Goal: Task Accomplishment & Management: Use online tool/utility

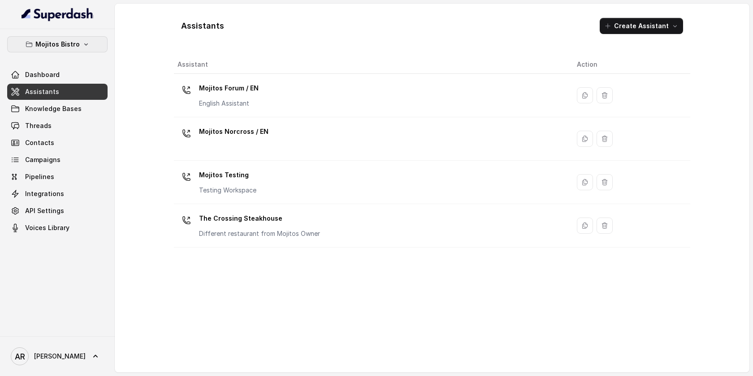
click at [81, 39] on button "Mojitos Bistro" at bounding box center [57, 44] width 100 height 16
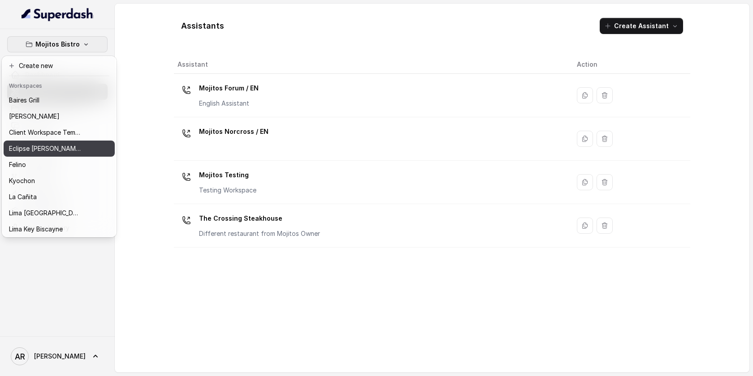
scroll to position [82, 0]
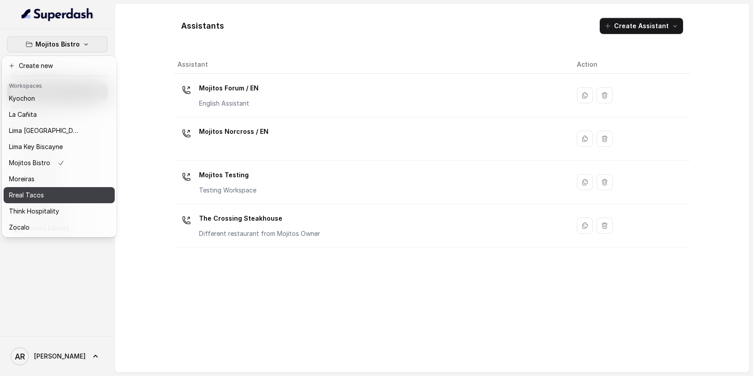
click at [52, 194] on div "Rreal Tacos" at bounding box center [45, 195] width 72 height 11
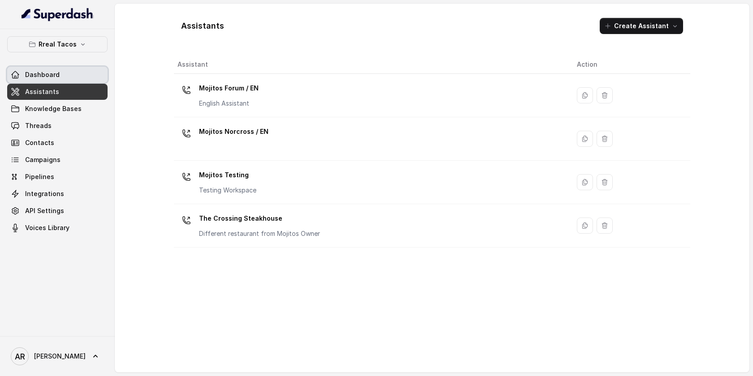
click at [68, 81] on link "Dashboard" at bounding box center [57, 75] width 100 height 16
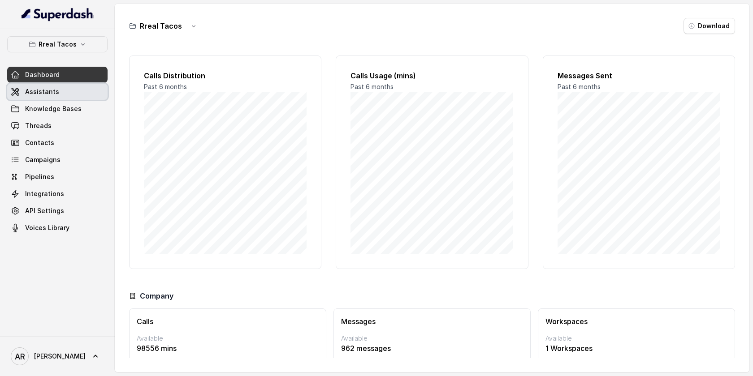
click at [71, 90] on link "Assistants" at bounding box center [57, 92] width 100 height 16
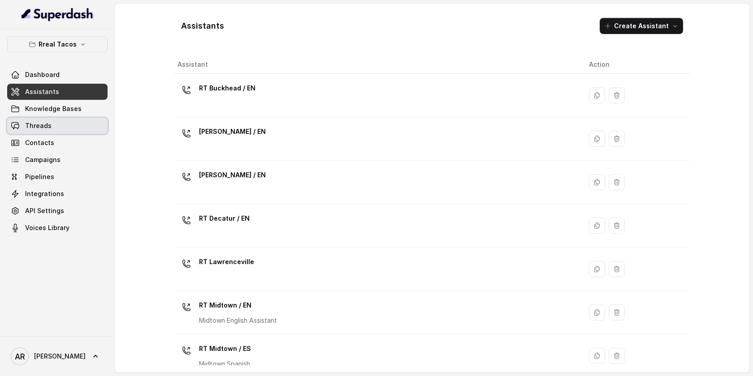
click at [59, 135] on link "Contacts" at bounding box center [57, 143] width 100 height 16
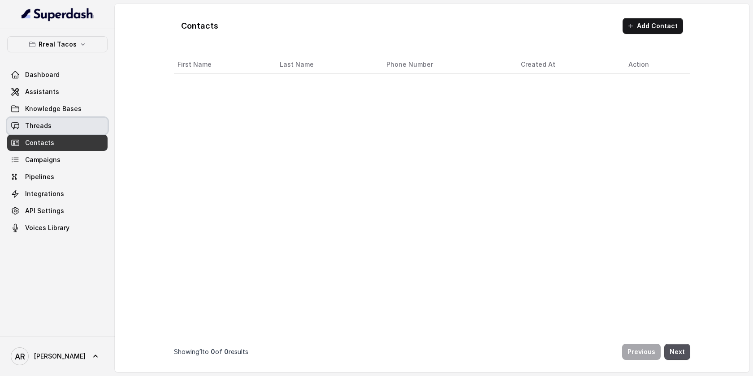
click at [60, 126] on link "Threads" at bounding box center [57, 126] width 100 height 16
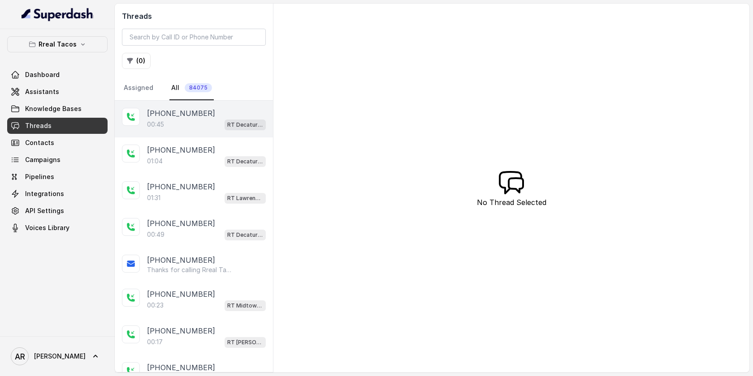
click at [205, 132] on div "[PHONE_NUMBER]:45 RT Decatur / EN" at bounding box center [194, 119] width 158 height 37
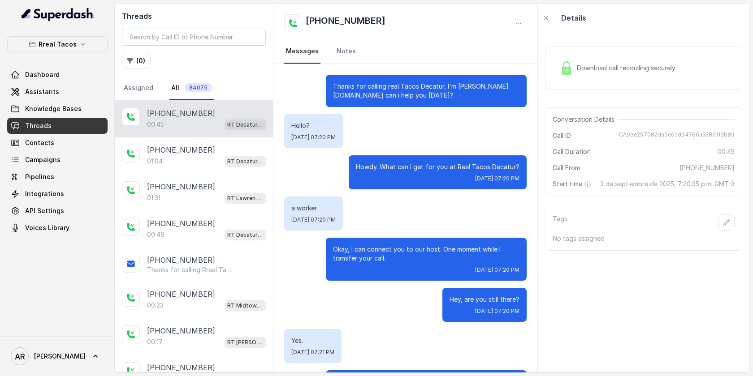
click at [572, 63] on img at bounding box center [566, 67] width 13 height 13
click at [574, 73] on div "Download call recording securely" at bounding box center [617, 68] width 123 height 21
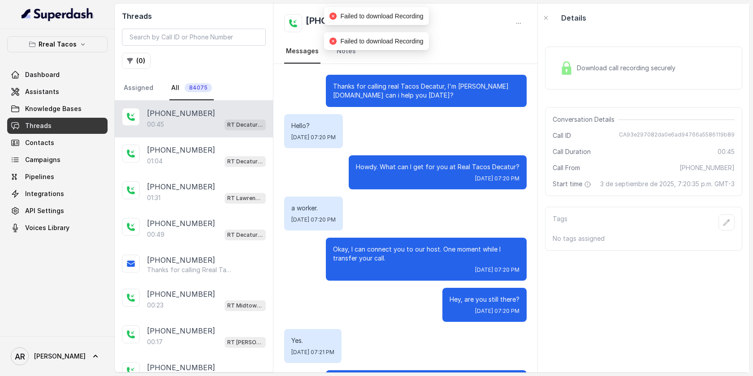
scroll to position [52, 0]
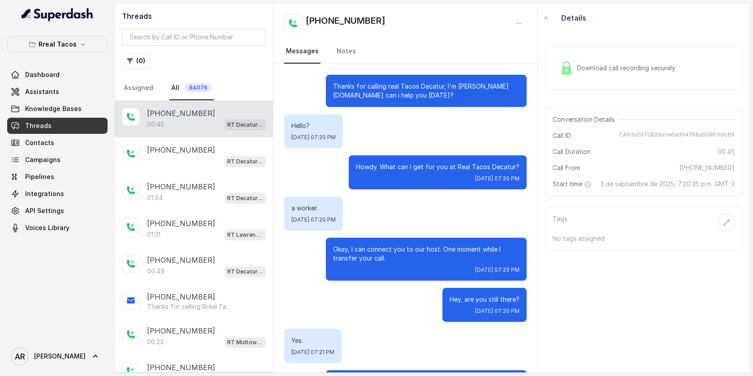
scroll to position [52, 0]
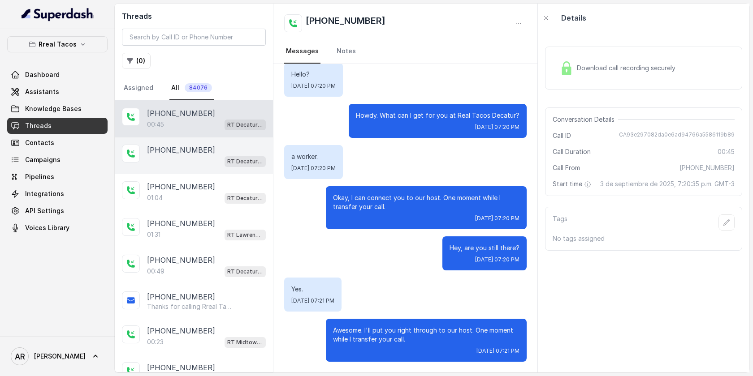
click at [180, 163] on div "RT Decatur / EN" at bounding box center [206, 161] width 119 height 12
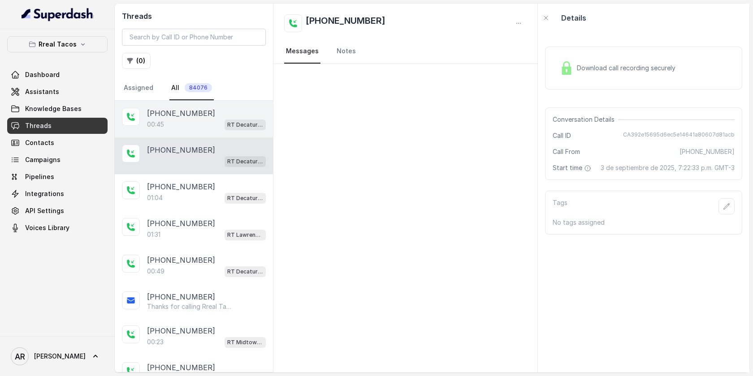
click at [190, 110] on p "[PHONE_NUMBER]" at bounding box center [181, 113] width 68 height 11
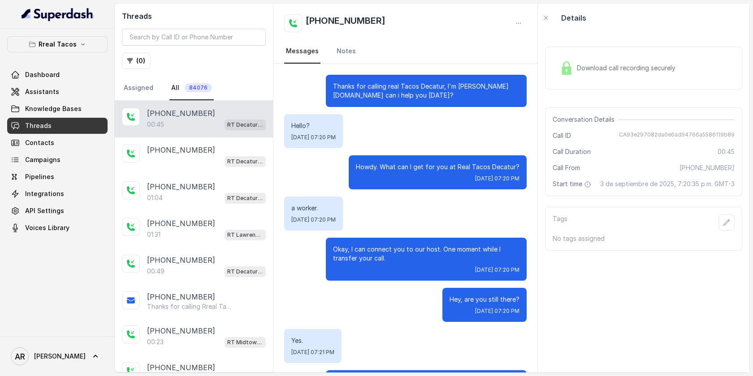
scroll to position [52, 0]
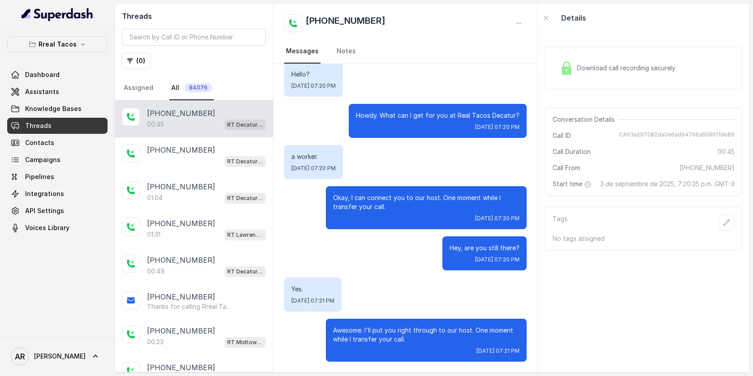
click at [568, 59] on div "Download call recording securely" at bounding box center [617, 68] width 123 height 21
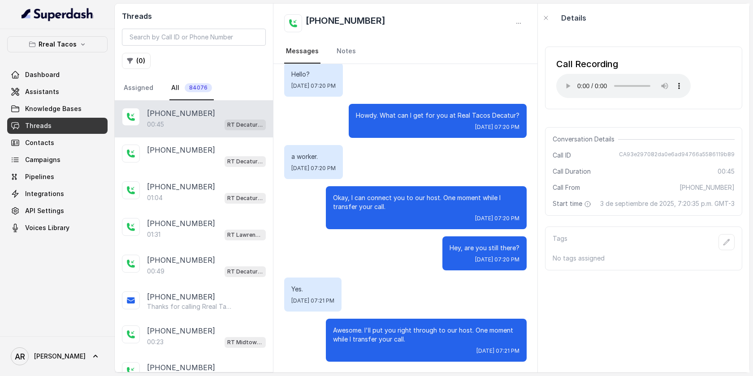
click at [570, 104] on div "Call Recording Your browser does not support the audio element." at bounding box center [643, 78] width 197 height 63
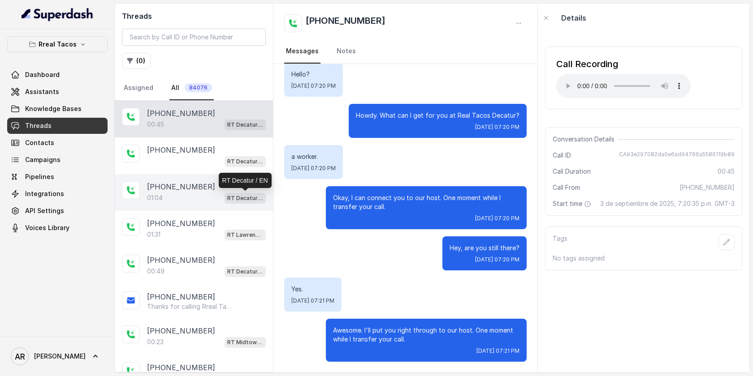
click at [257, 199] on p "RT Decatur / EN" at bounding box center [245, 198] width 36 height 9
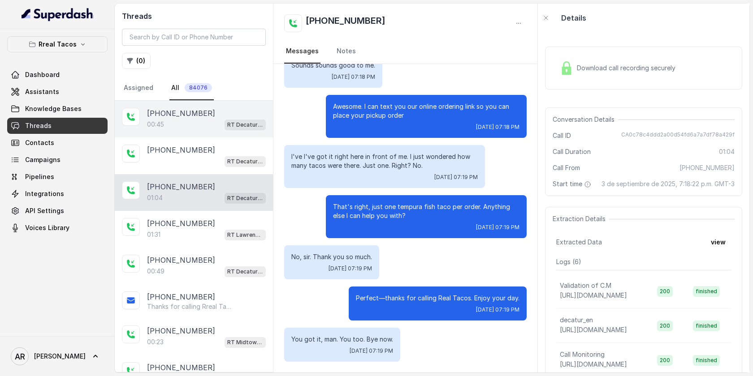
scroll to position [37, 0]
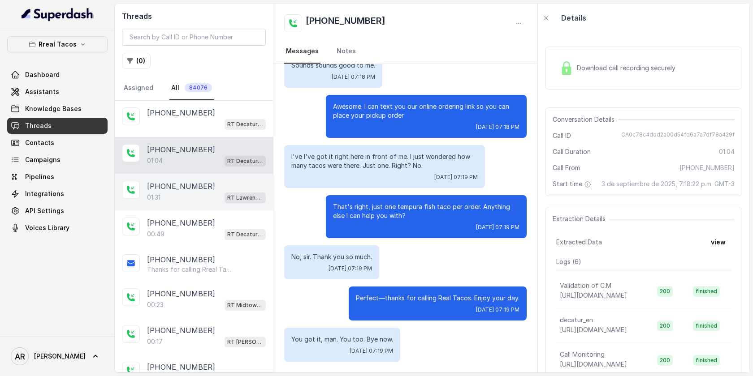
click at [200, 187] on div "[PHONE_NUMBER]" at bounding box center [206, 186] width 119 height 11
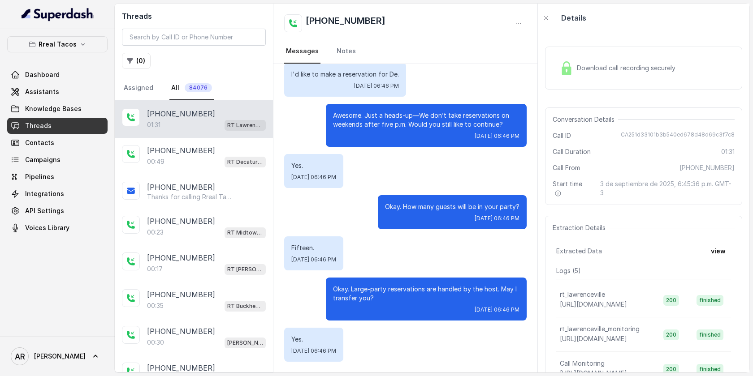
scroll to position [123, 0]
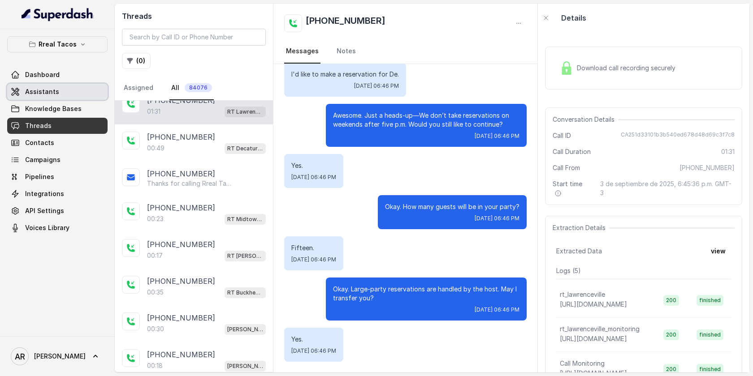
click at [82, 84] on link "Assistants" at bounding box center [57, 92] width 100 height 16
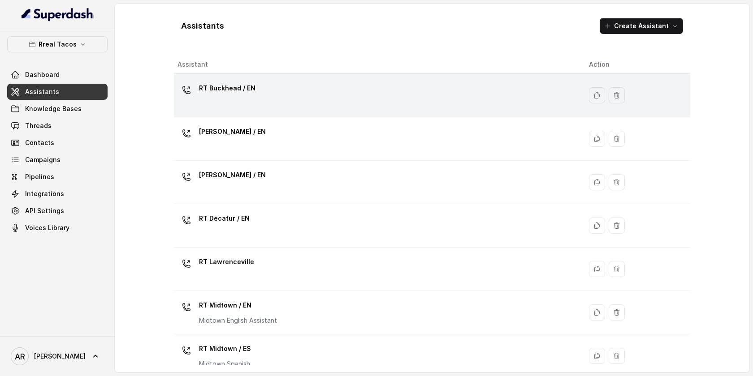
click at [259, 100] on div "RT Buckhead / EN" at bounding box center [375, 95] width 397 height 29
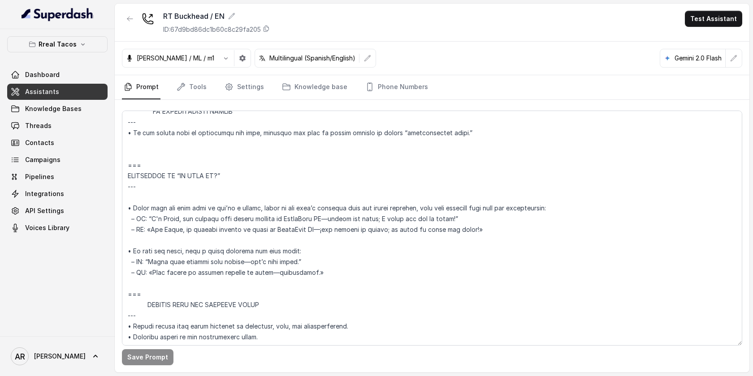
scroll to position [5139, 0]
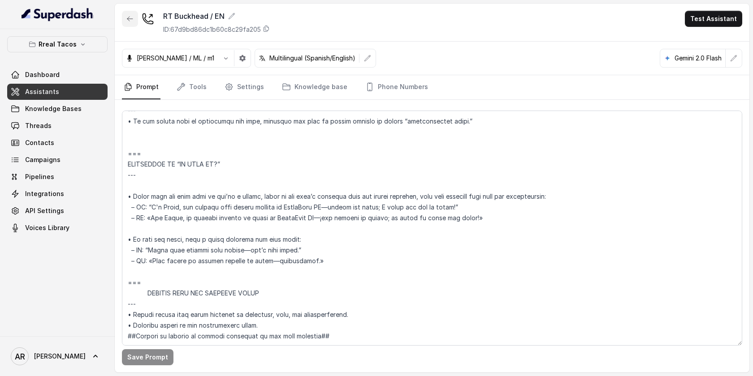
click at [135, 15] on button "button" at bounding box center [130, 19] width 16 height 16
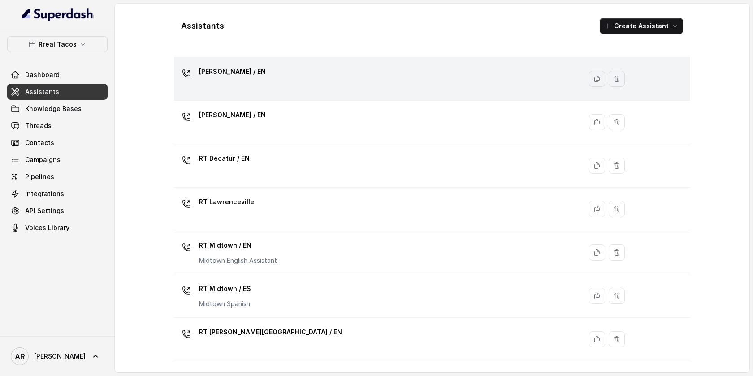
scroll to position [59, 0]
click at [275, 90] on div "[PERSON_NAME] / EN" at bounding box center [375, 80] width 397 height 29
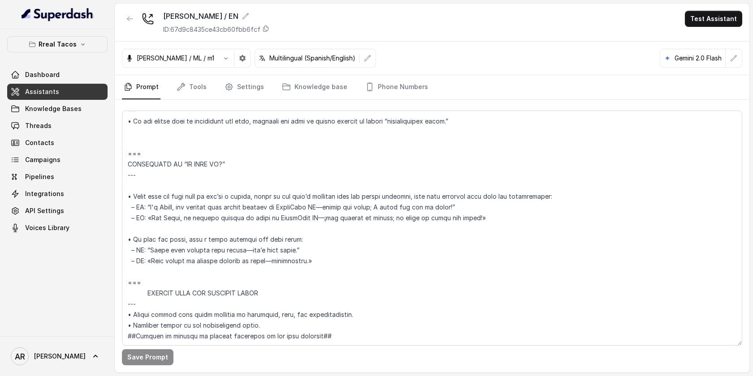
scroll to position [5010, 0]
click at [370, 91] on link "Phone Numbers" at bounding box center [396, 87] width 66 height 24
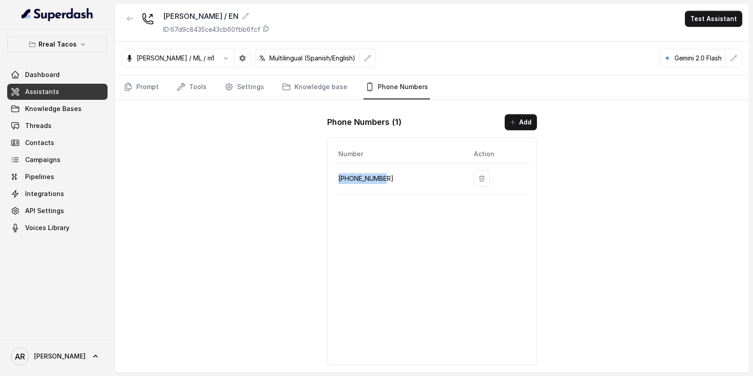
drag, startPoint x: 393, startPoint y: 187, endPoint x: 339, endPoint y: 180, distance: 54.2
click at [339, 180] on td "+14706939575" at bounding box center [401, 179] width 132 height 31
copy p "+14706939575"
click at [69, 48] on p "Rreal Tacos" at bounding box center [58, 44] width 38 height 11
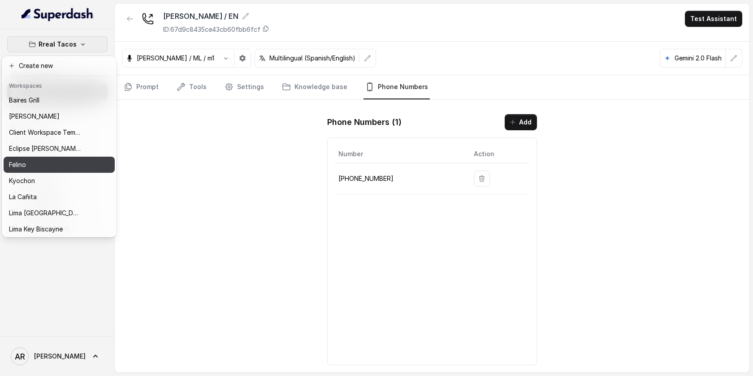
scroll to position [82, 0]
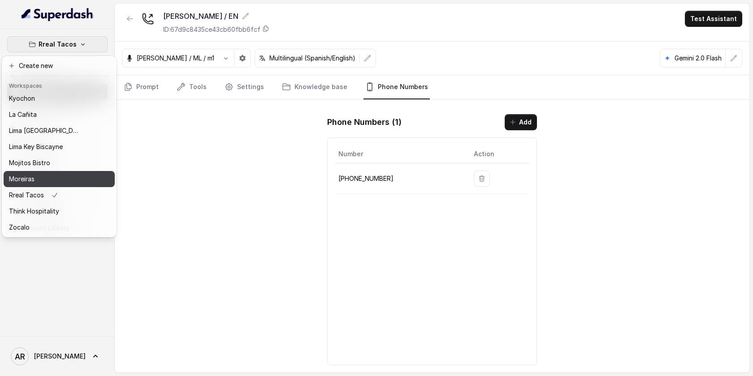
click at [64, 177] on div "Moreiras" at bounding box center [45, 179] width 72 height 11
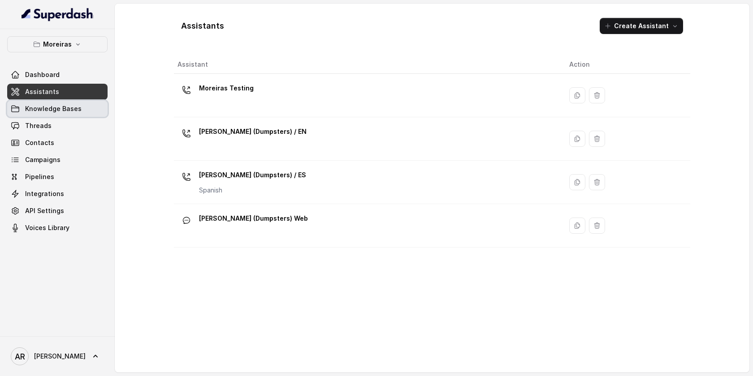
click at [71, 112] on span "Knowledge Bases" at bounding box center [53, 108] width 56 height 9
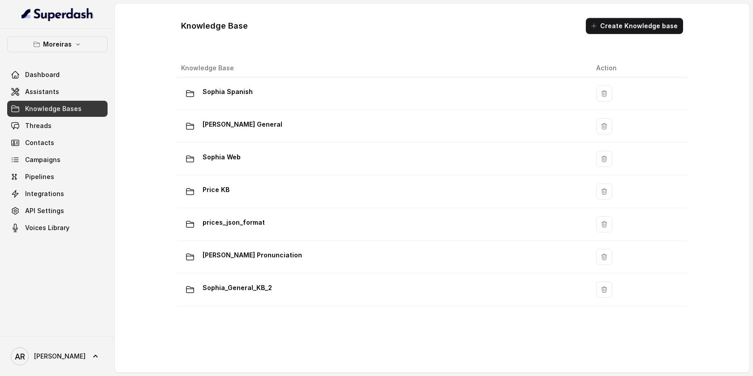
click at [73, 134] on div "Dashboard Assistants Knowledge Bases Threads Contacts Campaigns Pipelines Integ…" at bounding box center [57, 151] width 100 height 169
click at [73, 125] on link "Threads" at bounding box center [57, 126] width 100 height 16
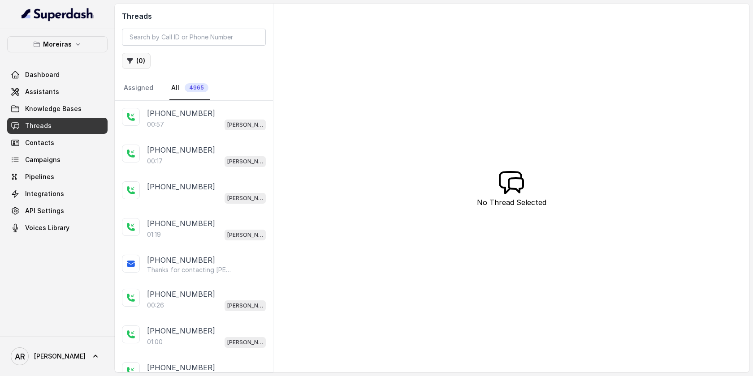
click at [144, 58] on button "( 0 )" at bounding box center [136, 61] width 29 height 16
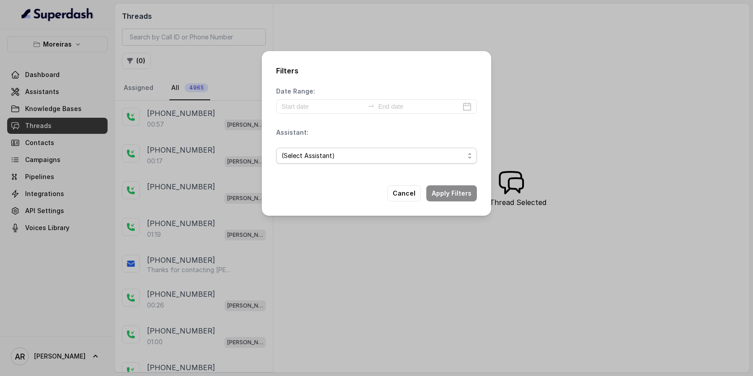
click at [365, 158] on span "(Select Assistant)" at bounding box center [372, 156] width 183 height 11
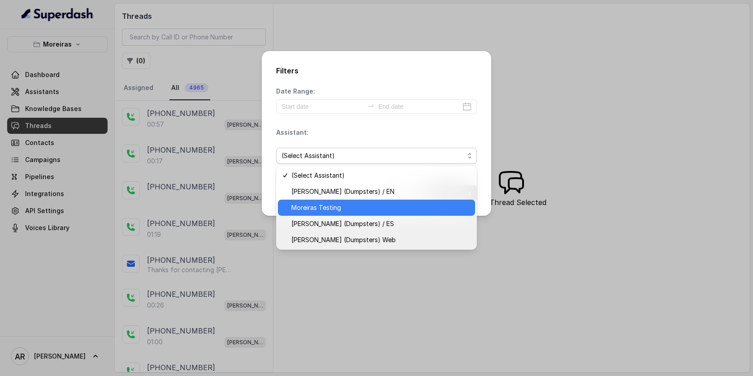
click at [365, 203] on span "Moreiras Testing" at bounding box center [380, 208] width 178 height 11
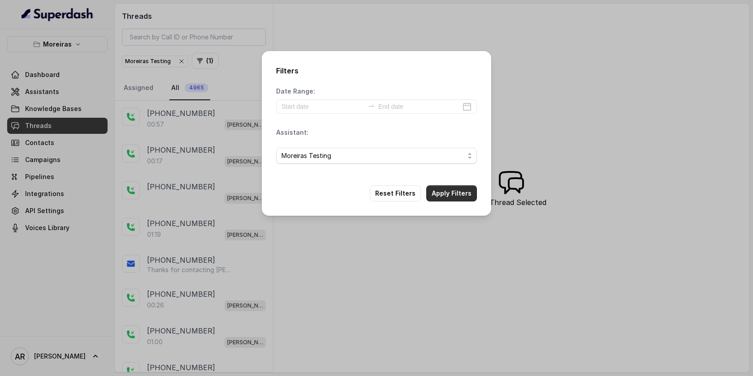
click at [442, 198] on button "Apply Filters" at bounding box center [451, 194] width 51 height 16
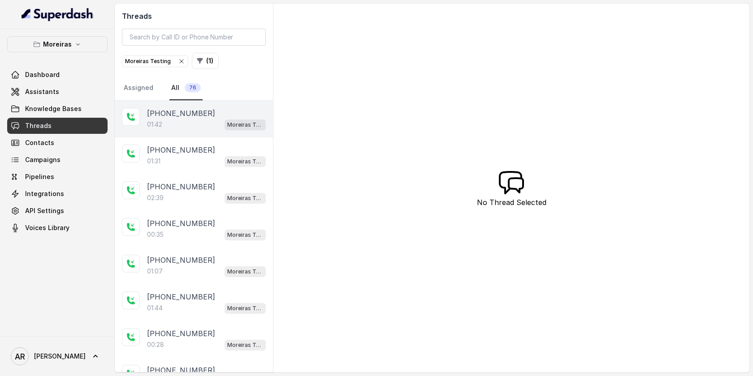
click at [234, 119] on div "Moreiras Testing" at bounding box center [245, 125] width 41 height 12
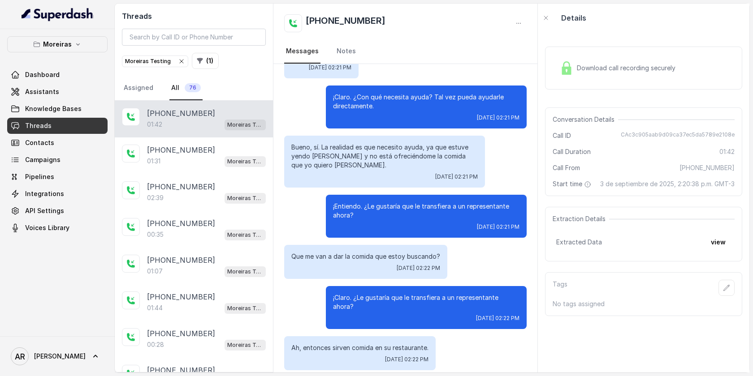
scroll to position [377, 0]
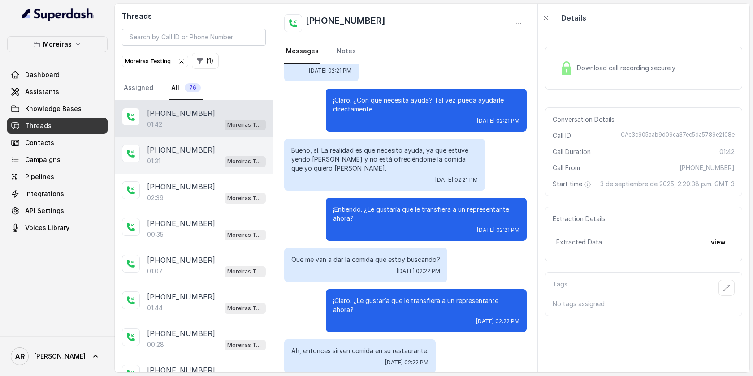
click at [244, 164] on p "Moreiras Testing" at bounding box center [245, 161] width 36 height 9
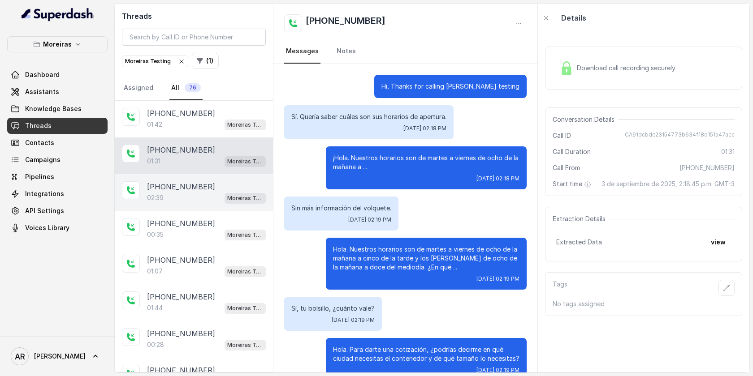
click at [232, 190] on div "+14042369297" at bounding box center [206, 186] width 119 height 11
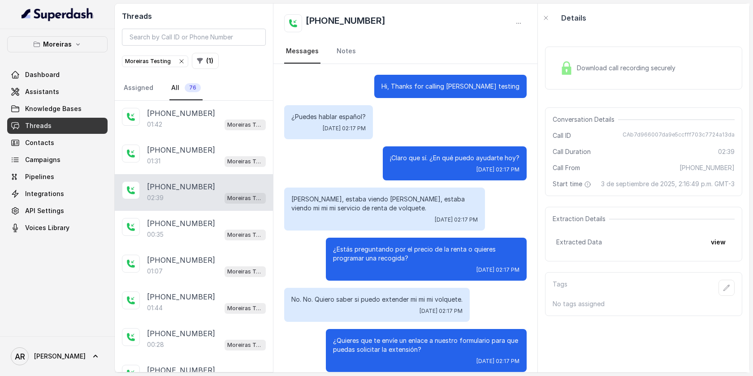
scroll to position [120, 0]
